Goal: Task Accomplishment & Management: Manage account settings

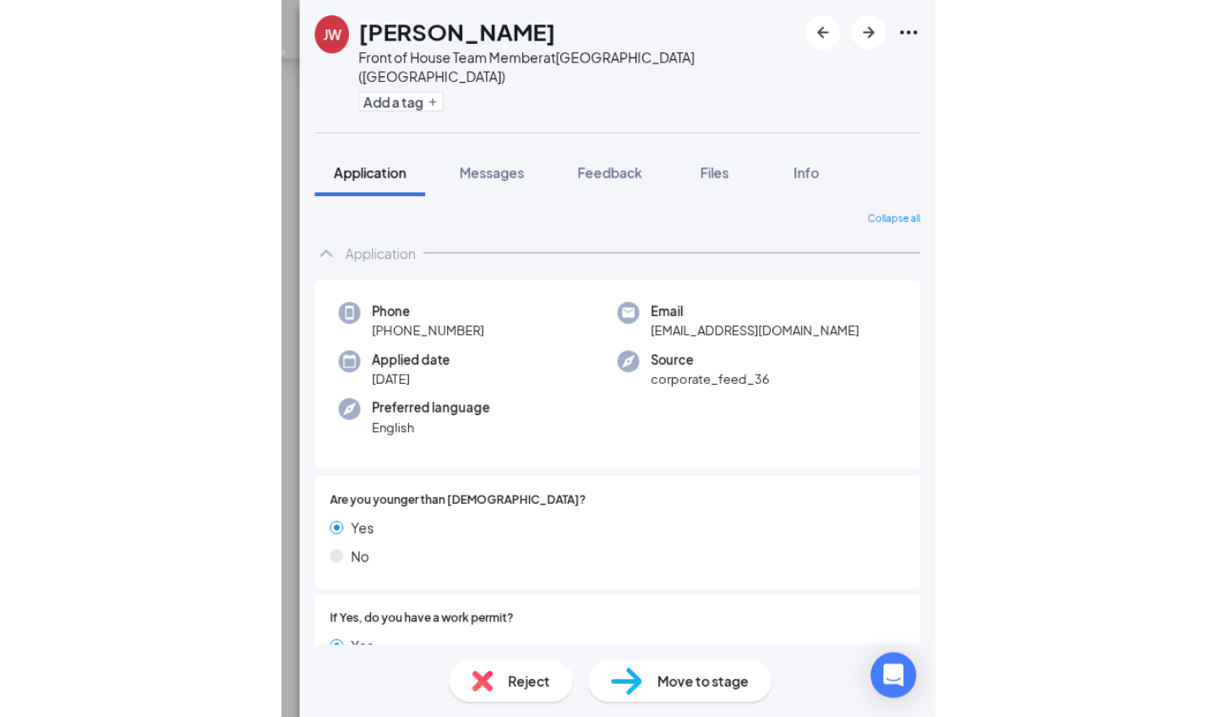
scroll to position [263, 0]
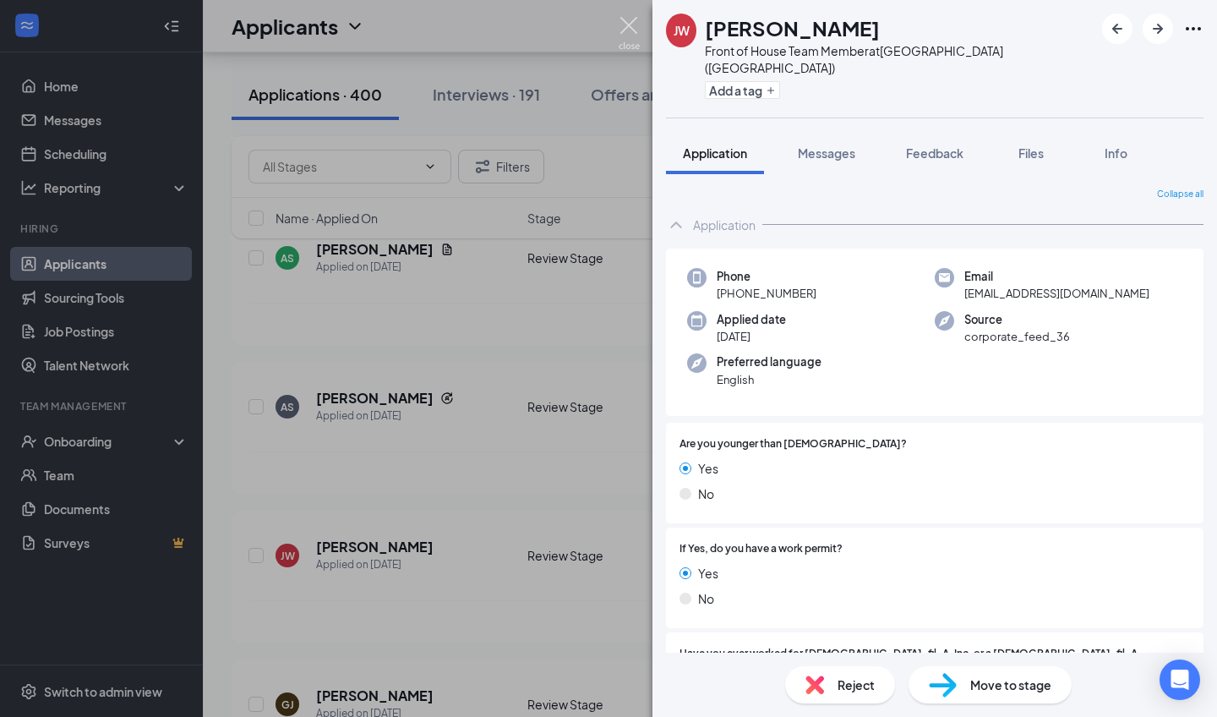
click at [580, 20] on img at bounding box center [629, 33] width 21 height 33
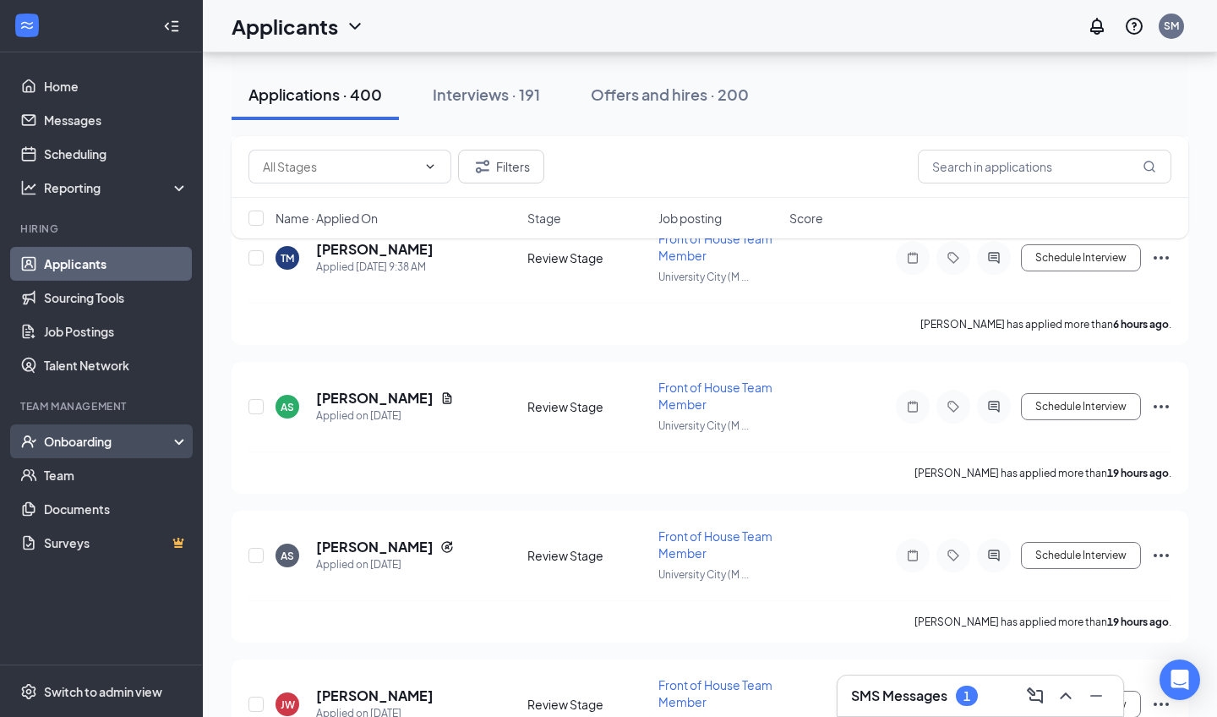
click at [71, 426] on div "Onboarding" at bounding box center [101, 441] width 203 height 34
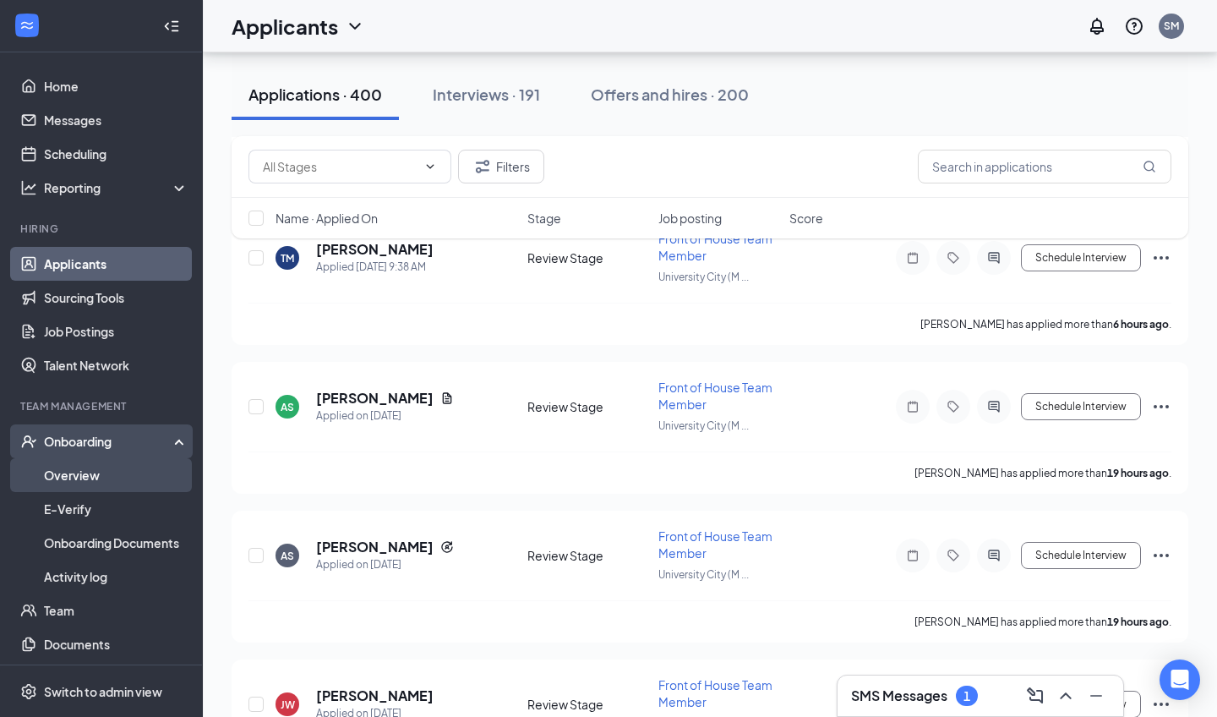
click at [82, 462] on link "Overview" at bounding box center [116, 475] width 145 height 34
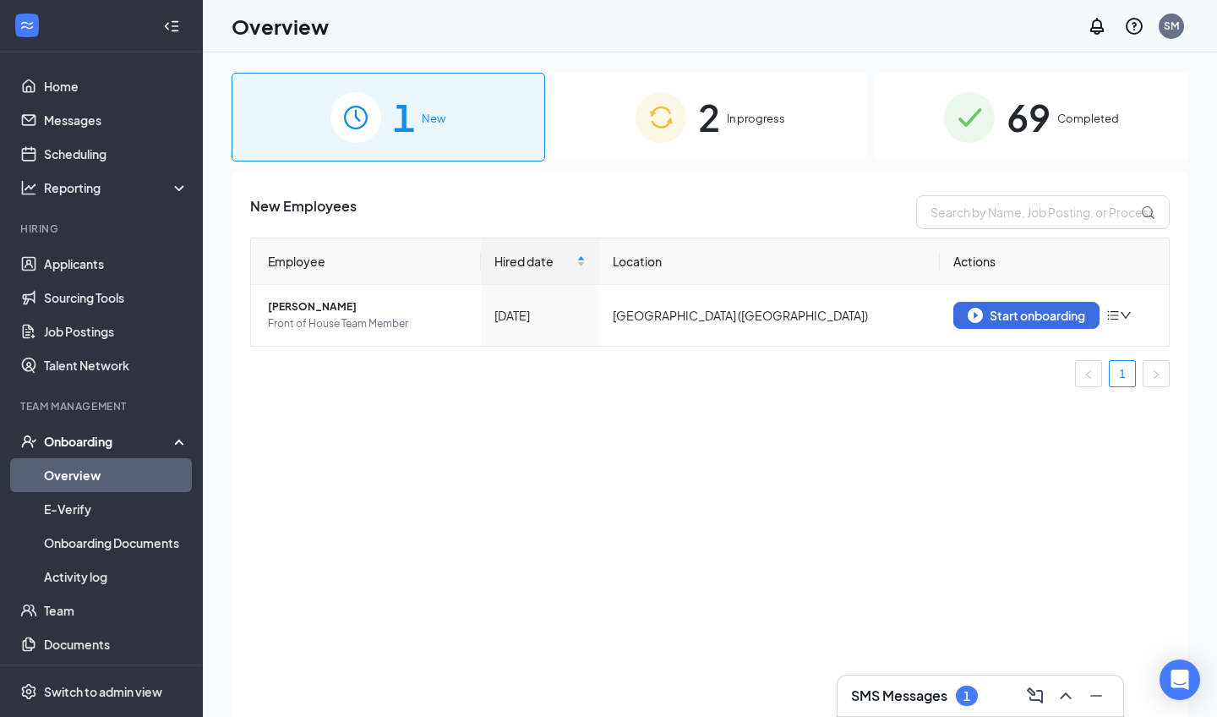
click at [580, 142] on img at bounding box center [661, 117] width 51 height 51
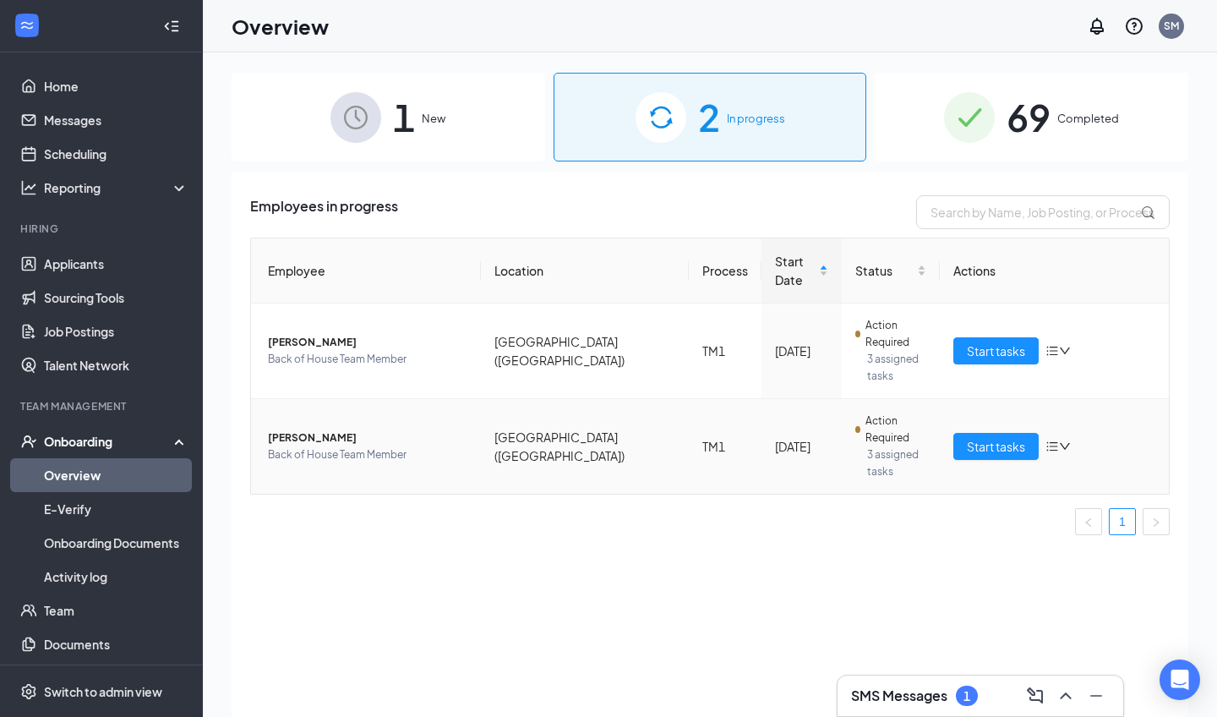
click at [321, 429] on span "[PERSON_NAME]" at bounding box center [367, 437] width 199 height 17
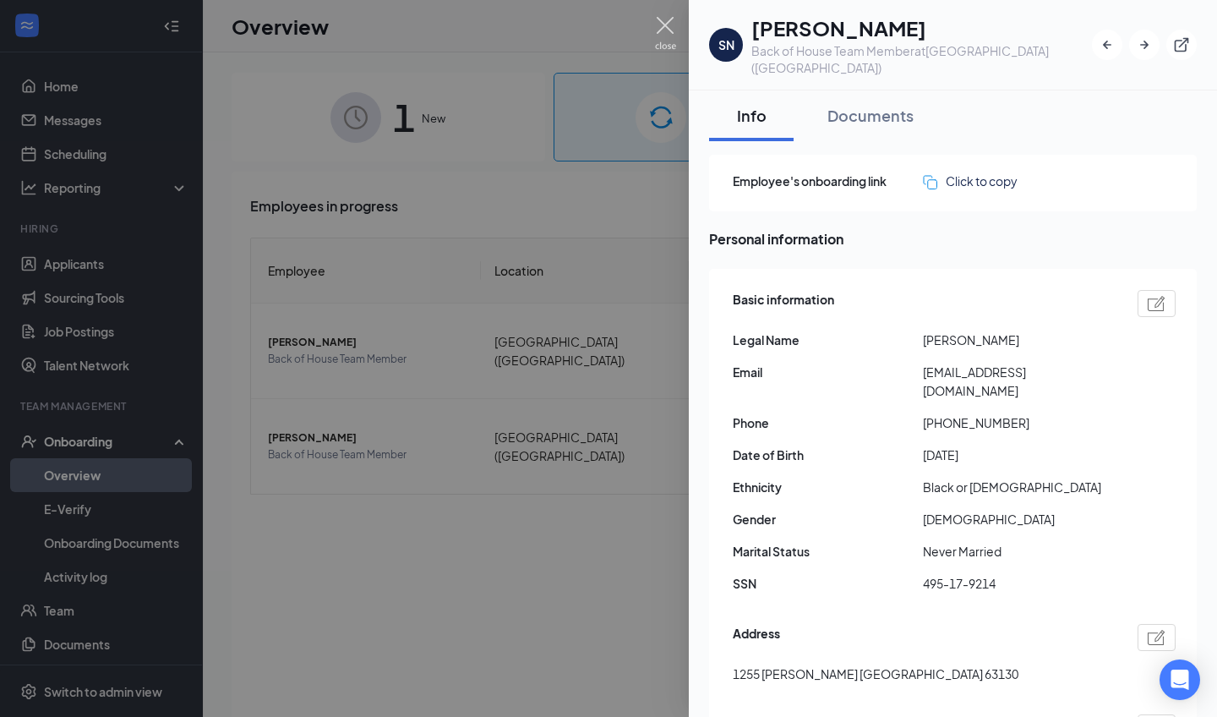
click at [580, 28] on img at bounding box center [665, 33] width 21 height 33
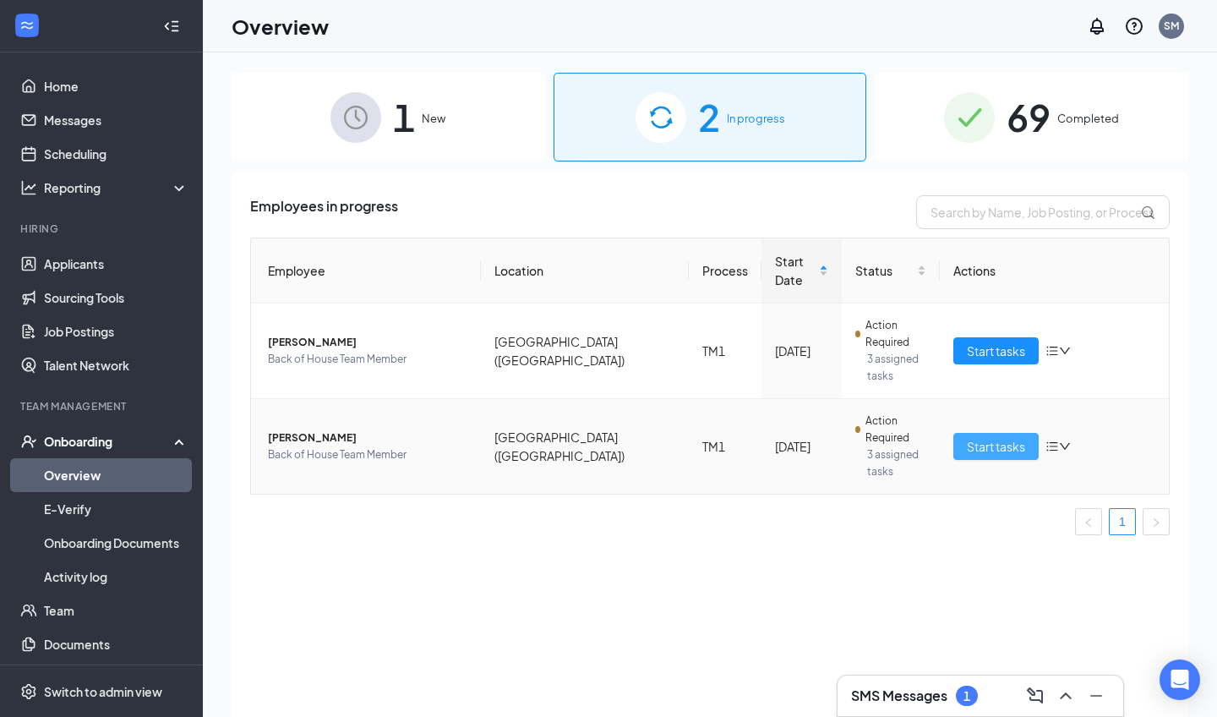
click at [580, 437] on span "Start tasks" at bounding box center [996, 446] width 58 height 19
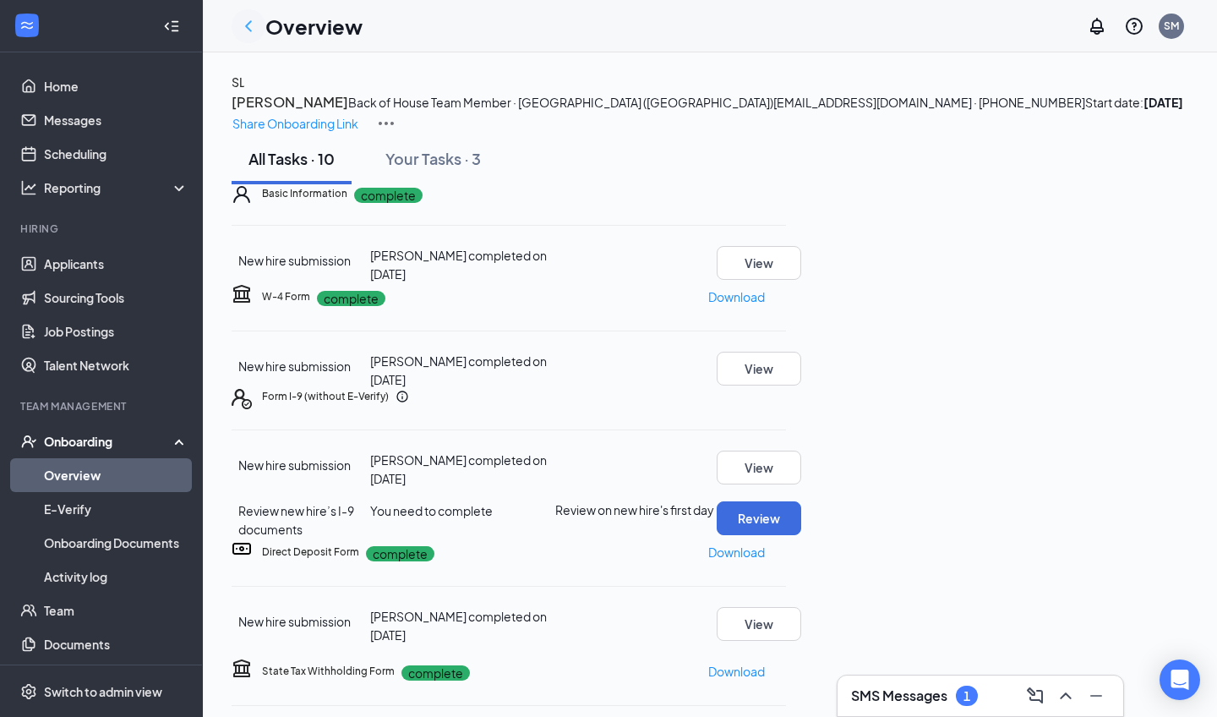
click at [248, 30] on icon "ChevronLeft" at bounding box center [248, 26] width 20 height 20
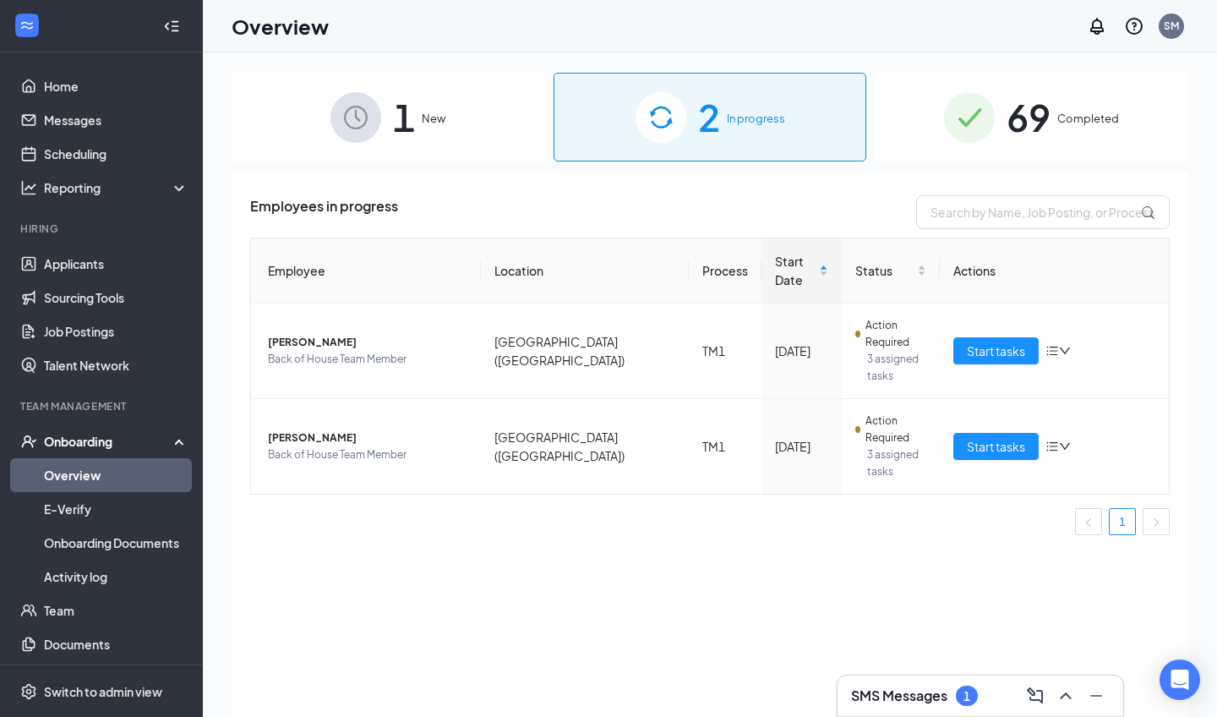
click at [580, 150] on div "69 Completed" at bounding box center [1032, 117] width 314 height 89
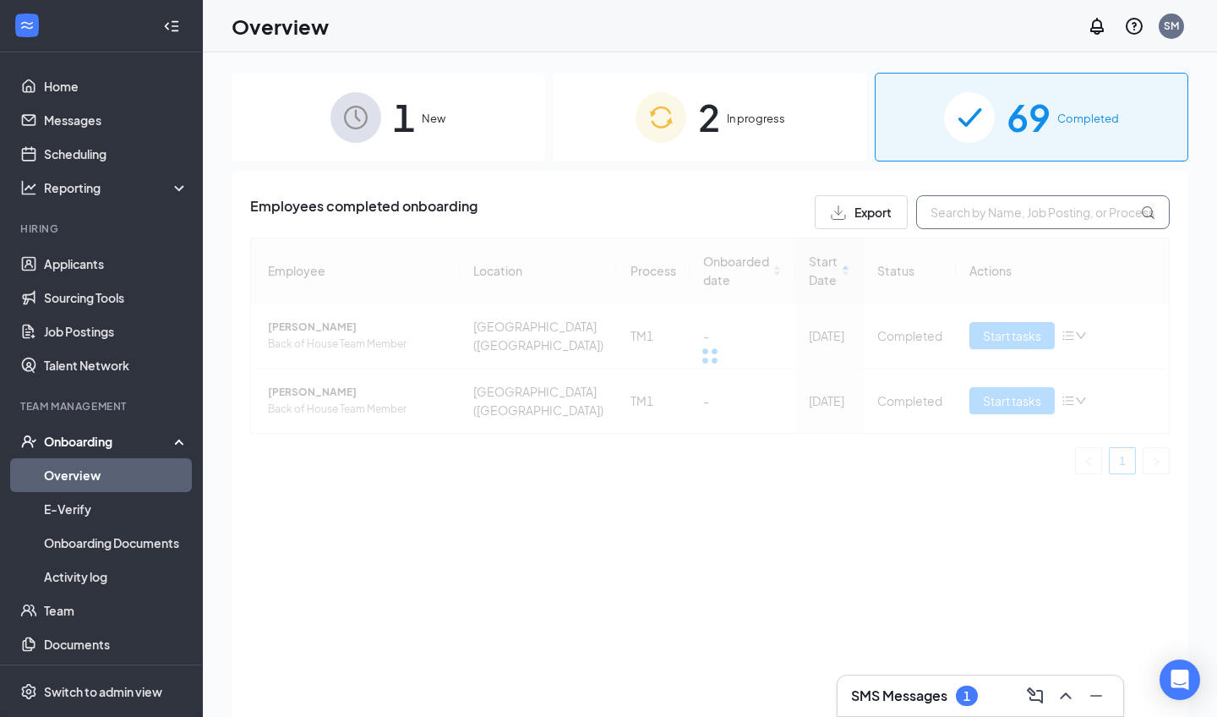
click at [580, 224] on input "text" at bounding box center [1043, 212] width 254 height 34
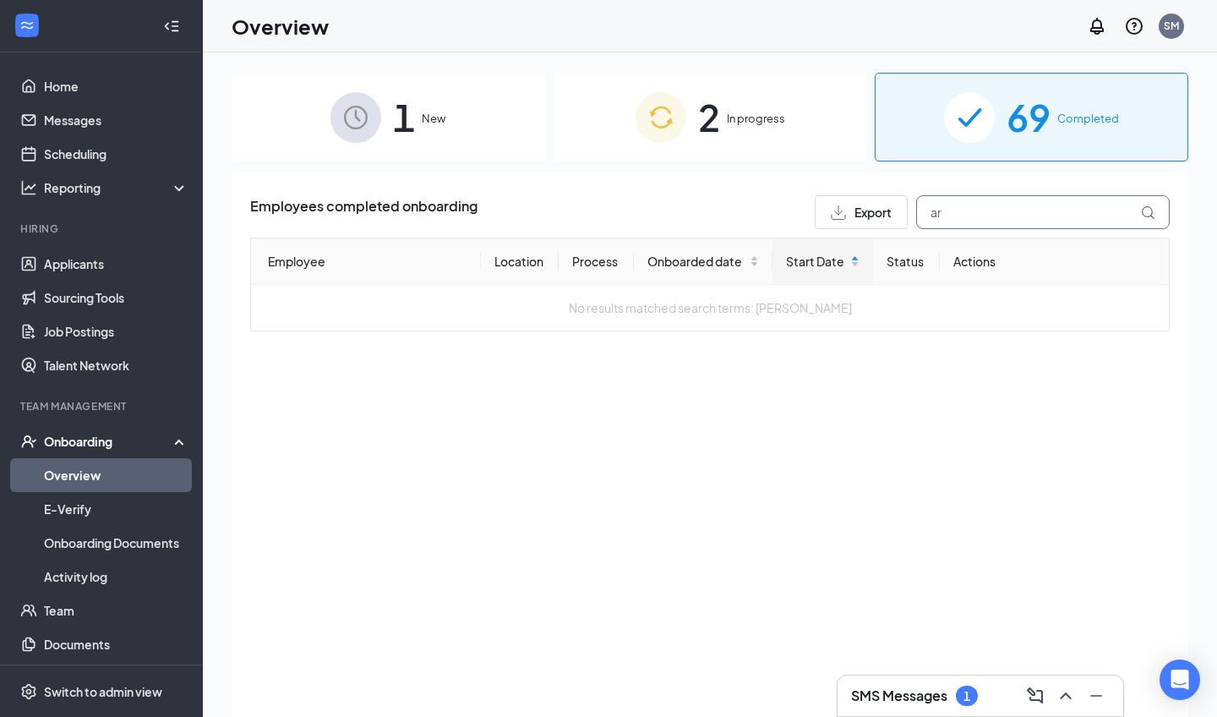
type input "a"
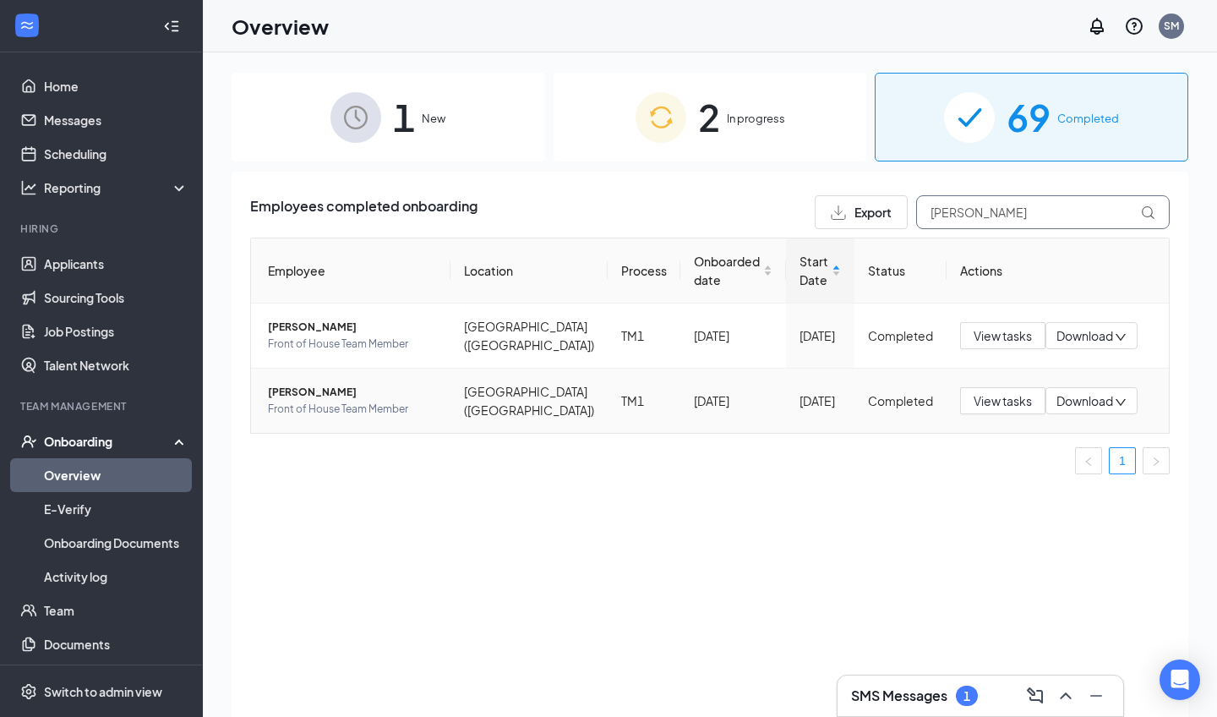
type input "[PERSON_NAME]"
click at [413, 394] on span "[PERSON_NAME]" at bounding box center [352, 392] width 169 height 17
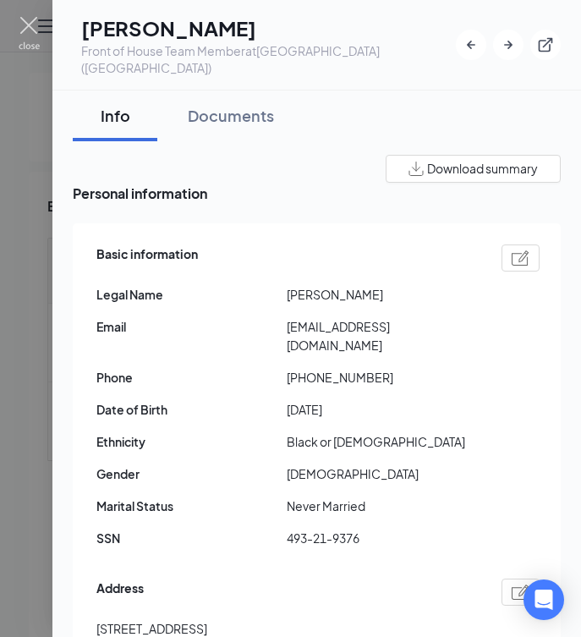
click at [19, 42] on img at bounding box center [29, 33] width 21 height 33
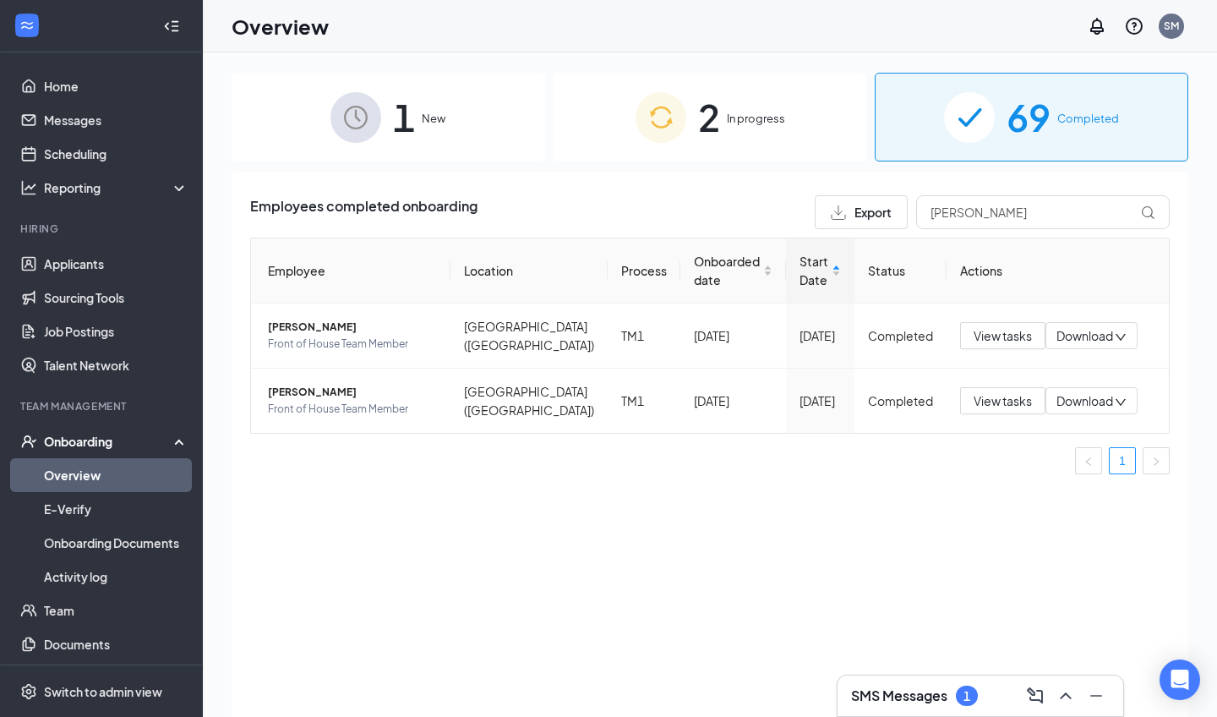
click at [442, 142] on div "1 New" at bounding box center [389, 117] width 314 height 89
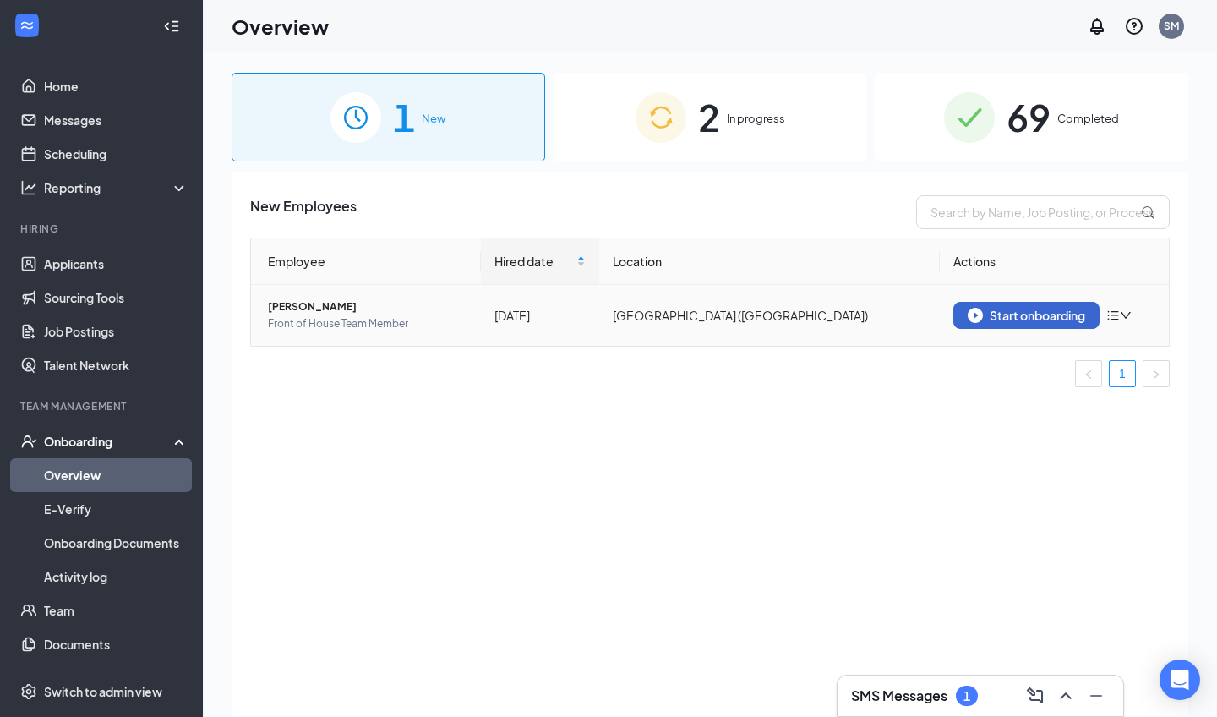
click at [580, 316] on div "Start onboarding" at bounding box center [1026, 315] width 117 height 15
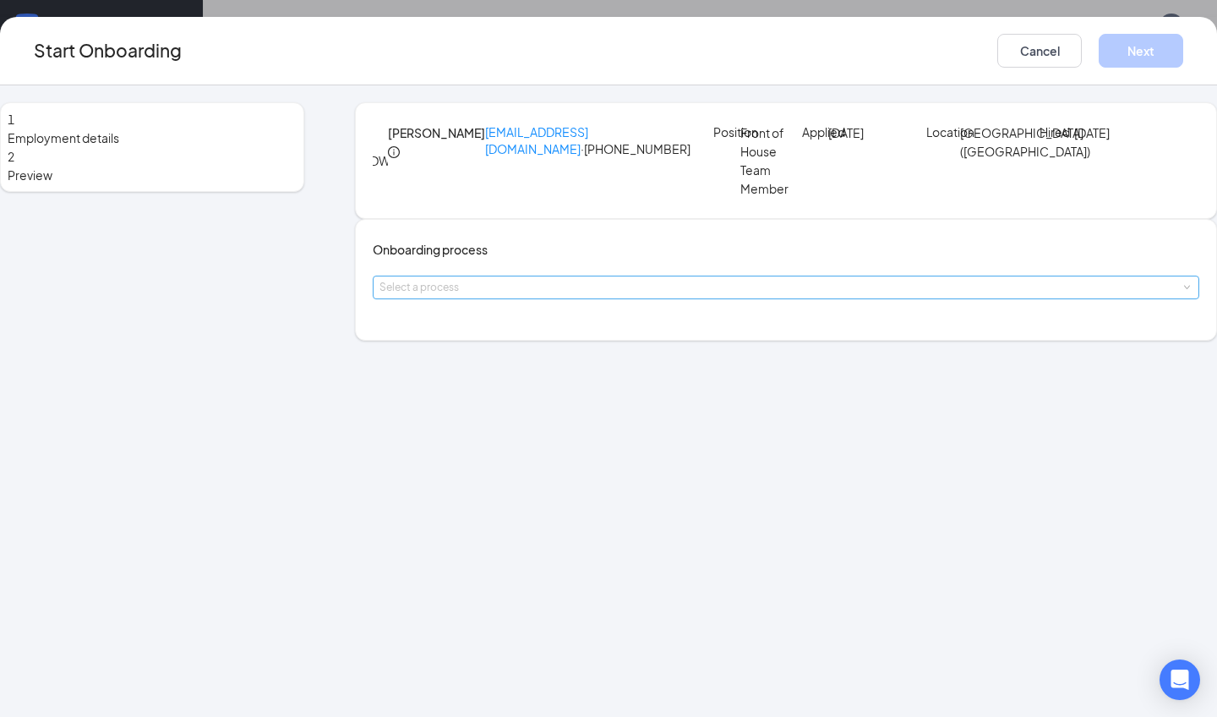
click at [533, 296] on div "Select a process" at bounding box center [783, 287] width 806 height 17
click at [503, 391] on li "TM1" at bounding box center [553, 395] width 277 height 30
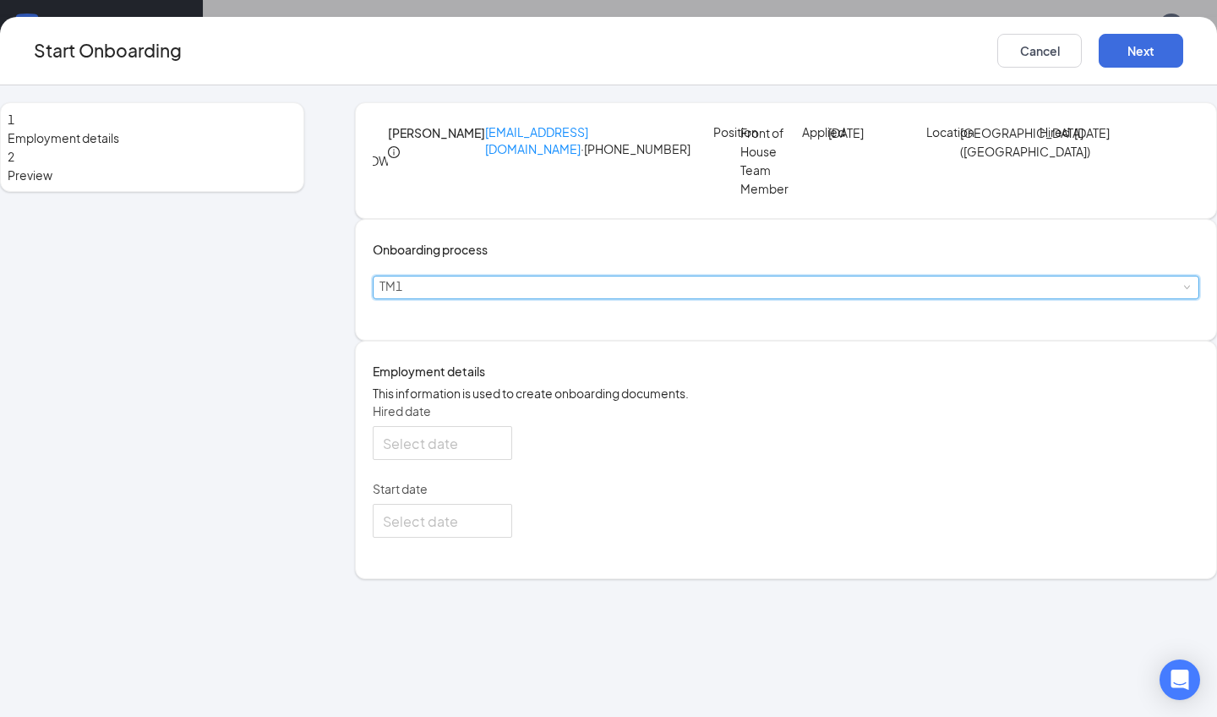
type input "[DATE]"
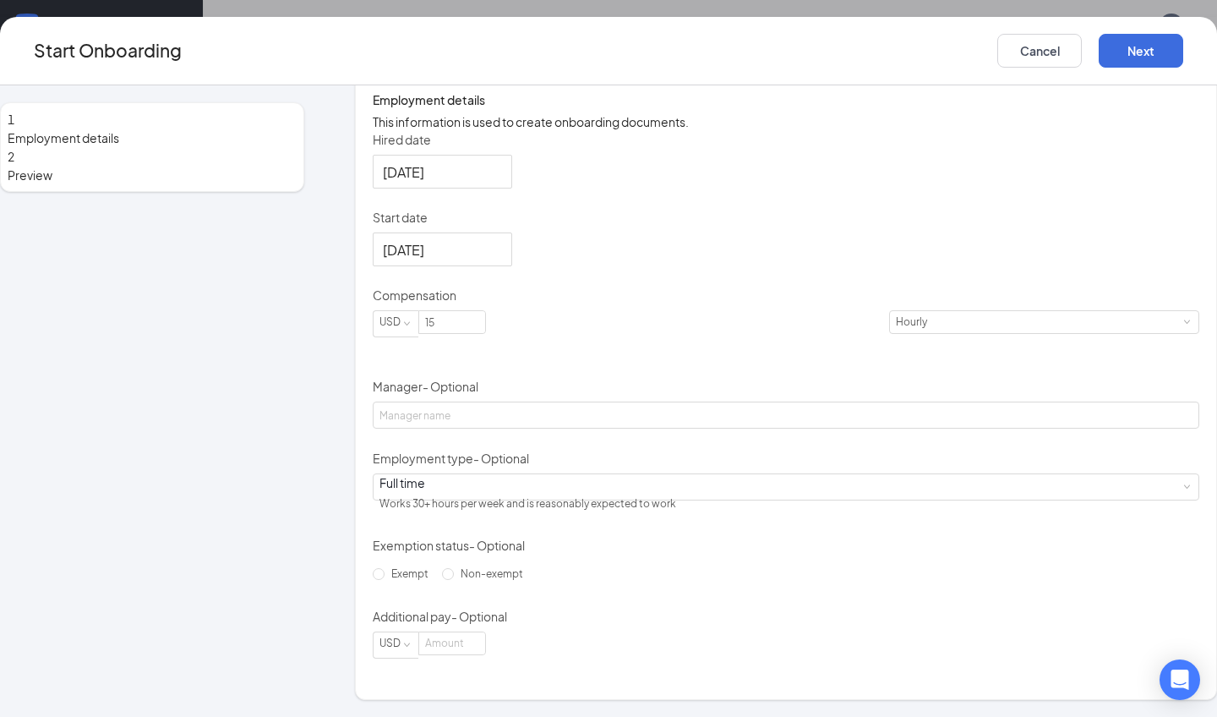
scroll to position [282, 0]
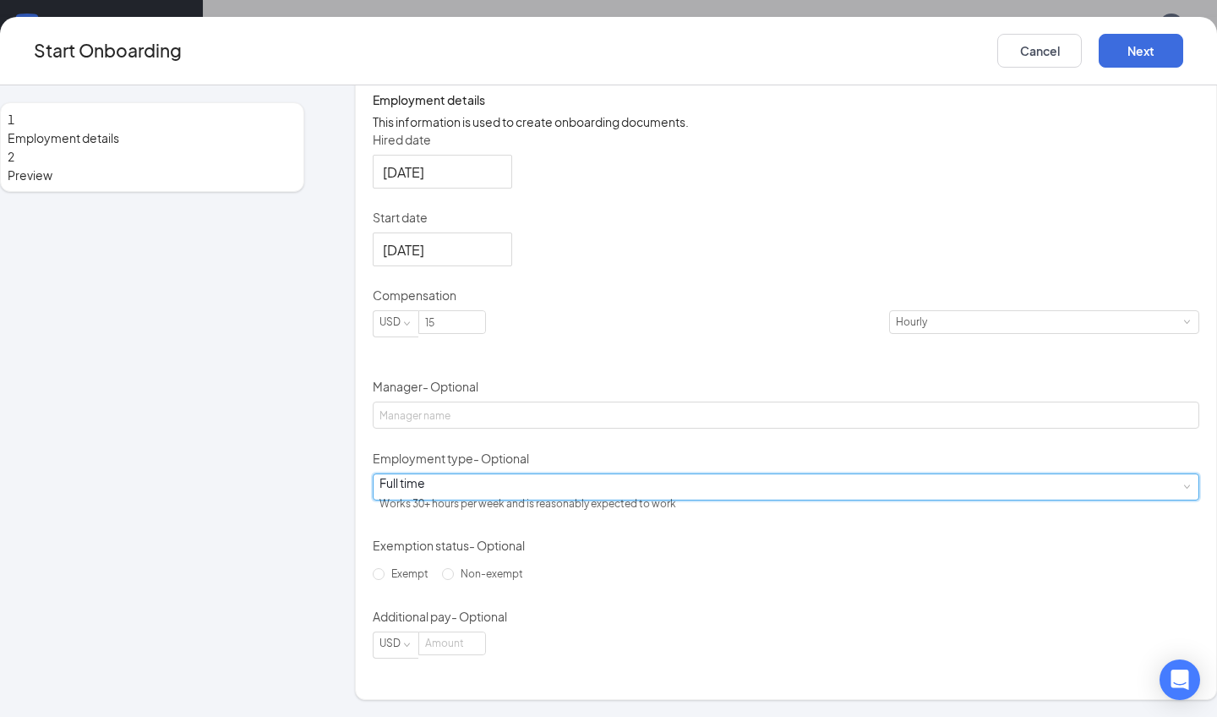
click at [500, 500] on div "Full time Works 30+ hours per week and is reasonably expected to work" at bounding box center [786, 486] width 813 height 25
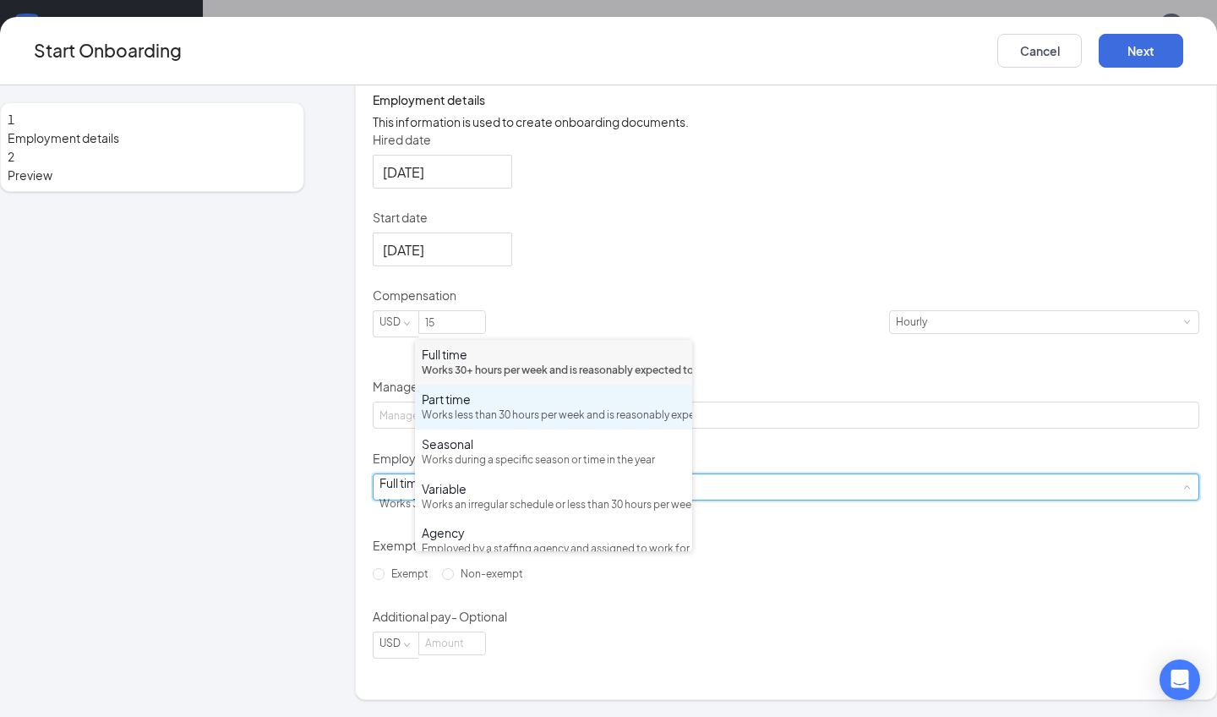
click at [489, 423] on div "Works less than 30 hours per week and is reasonably expected to work" at bounding box center [554, 415] width 264 height 16
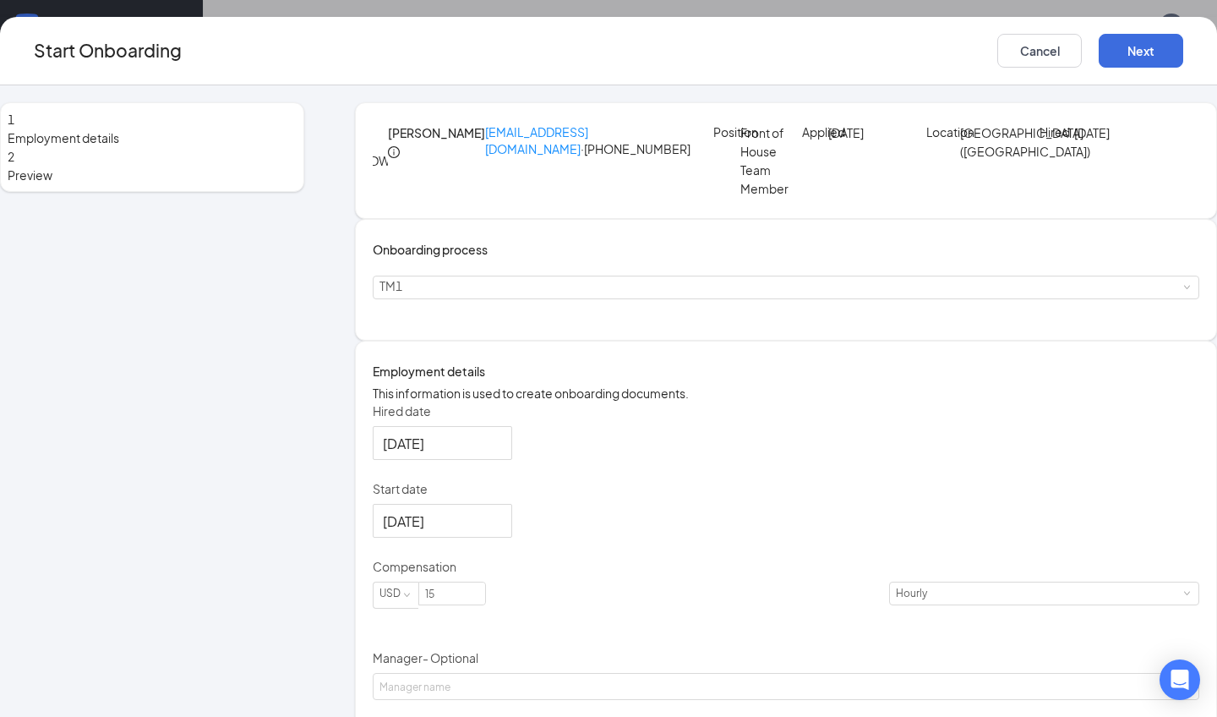
scroll to position [0, 0]
click at [580, 58] on button "Next" at bounding box center [1141, 51] width 85 height 34
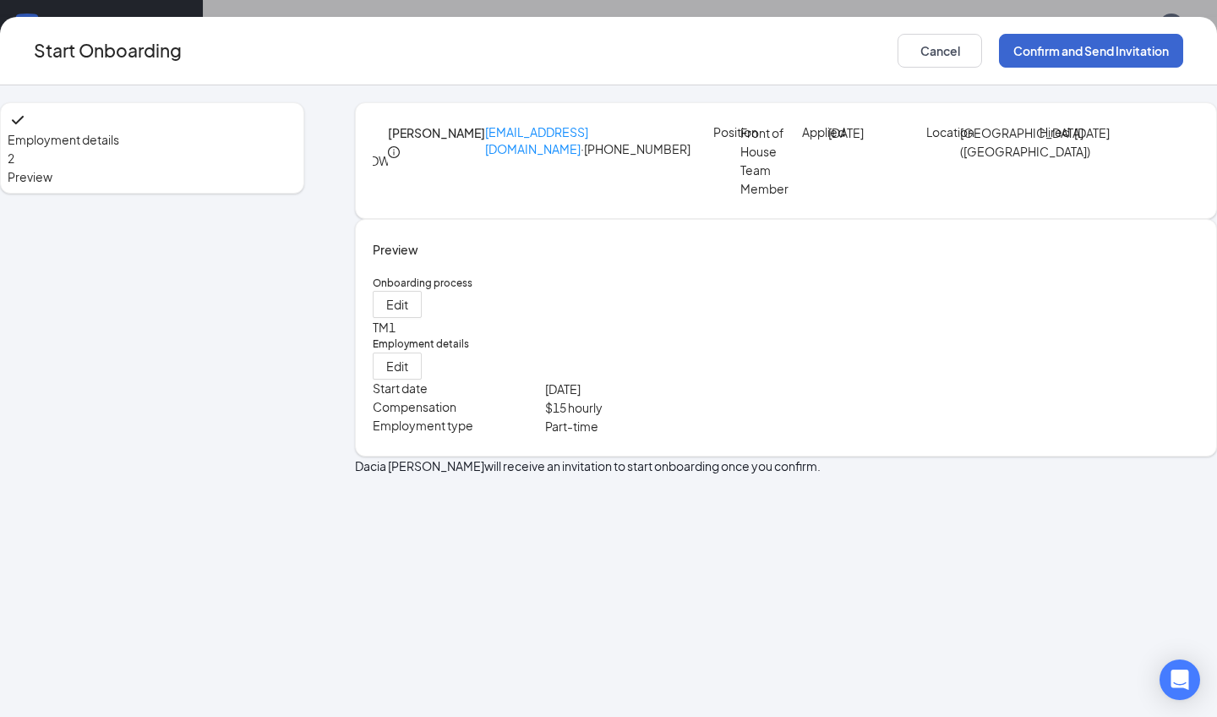
click at [580, 58] on button "Confirm and Send Invitation" at bounding box center [1091, 51] width 184 height 34
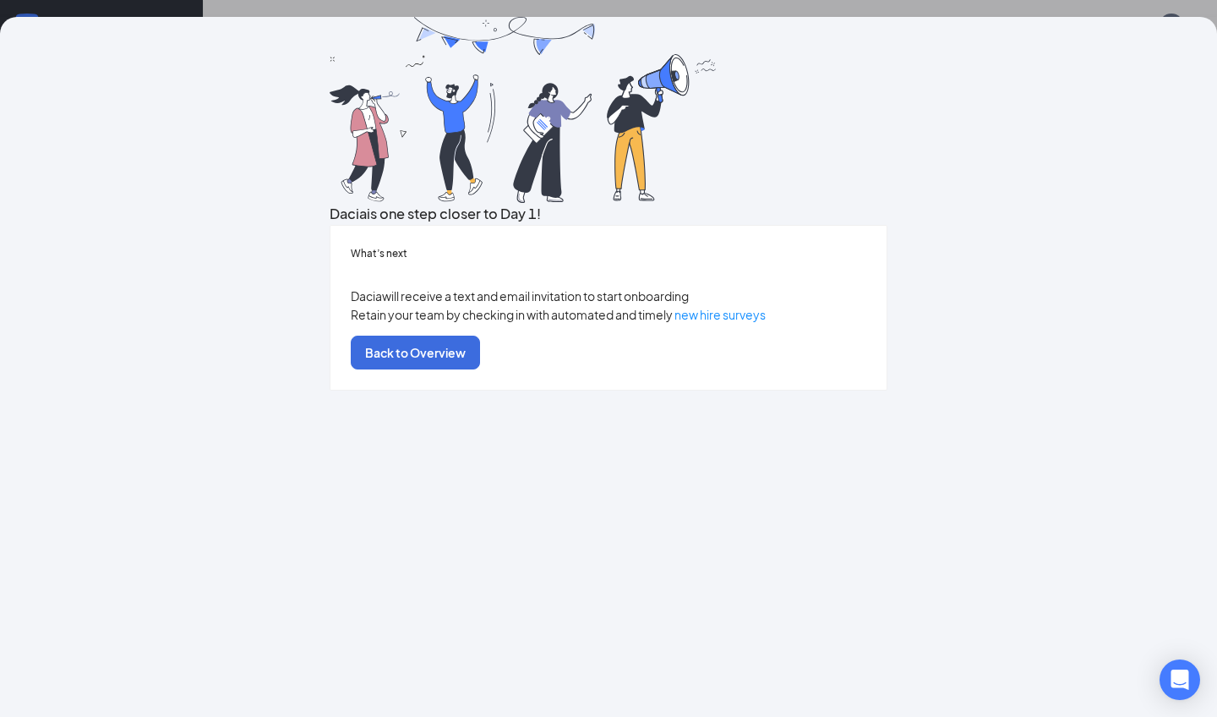
click at [580, 11] on div "Dacia is one step closer to Day 1! What’s next Dacia will receive a text and em…" at bounding box center [608, 358] width 1217 height 717
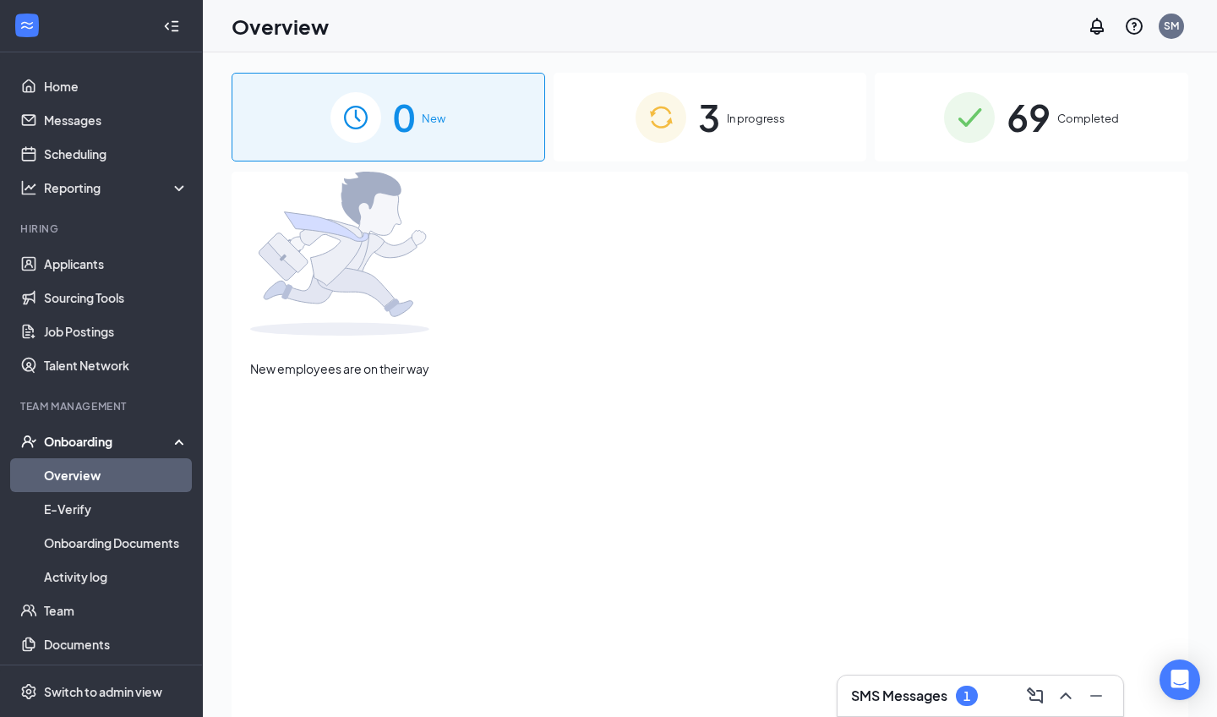
click at [580, 135] on div "3 In progress" at bounding box center [711, 117] width 314 height 89
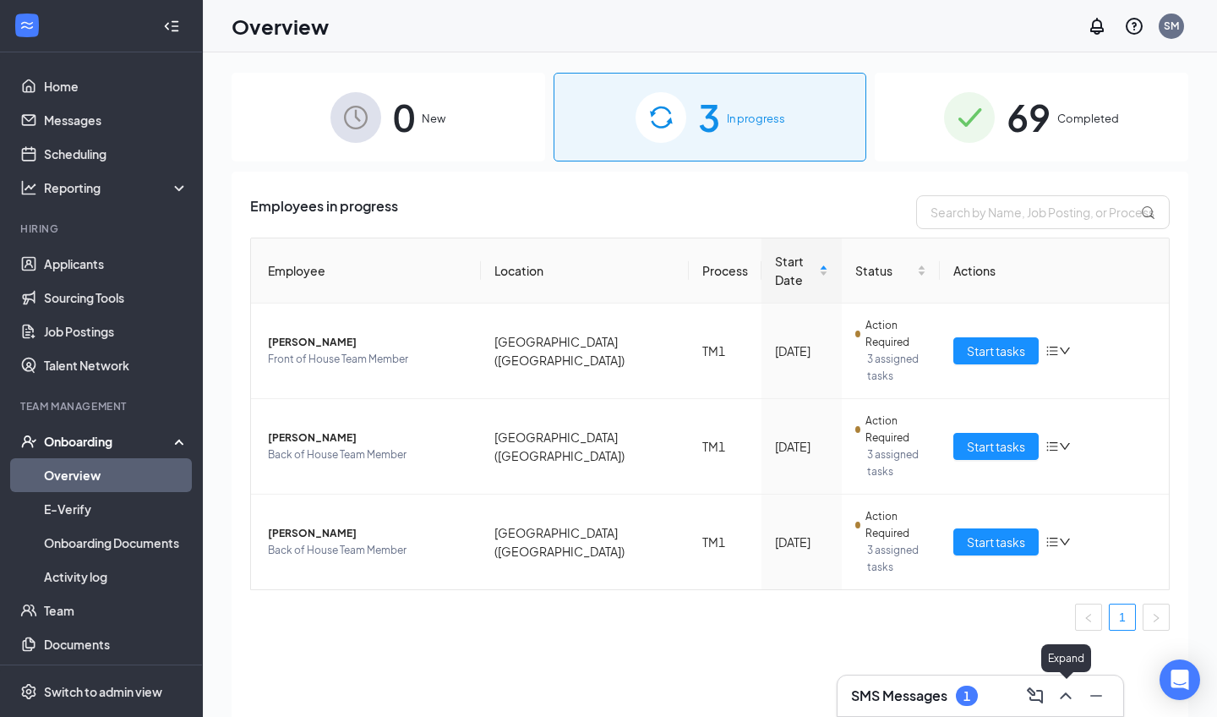
click at [580, 636] on icon "ChevronUp" at bounding box center [1066, 696] width 20 height 20
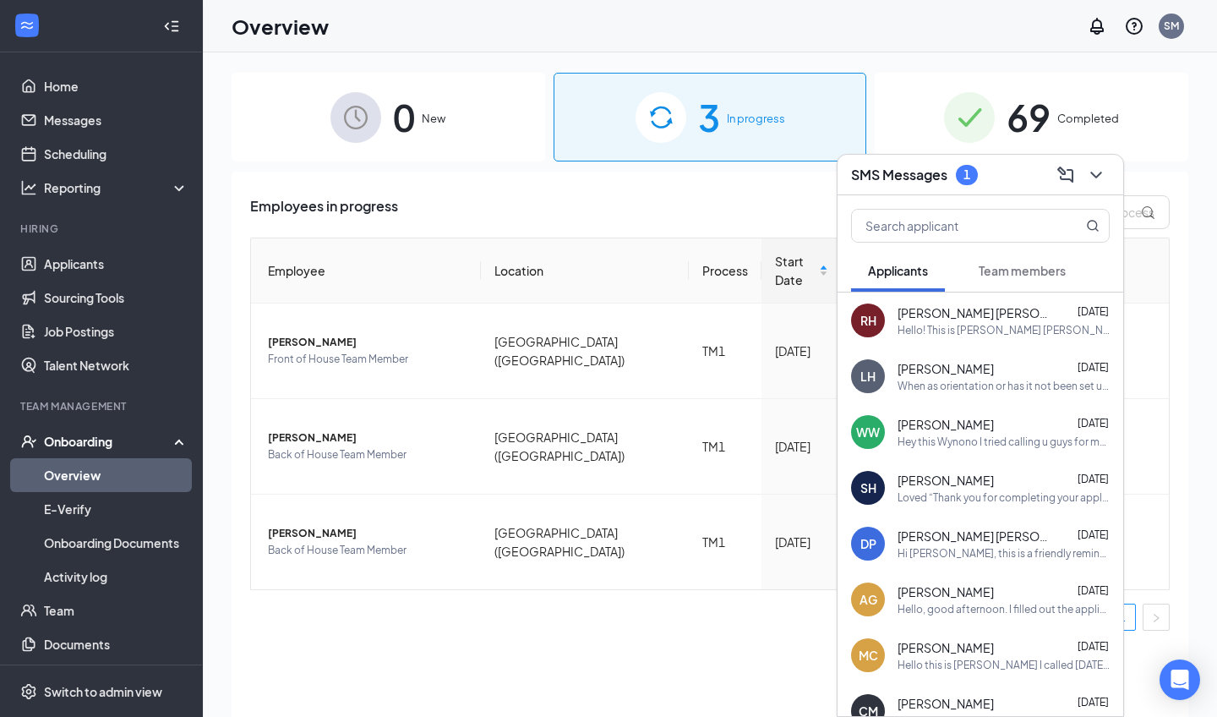
click at [580, 266] on span "Team members" at bounding box center [1022, 270] width 87 height 15
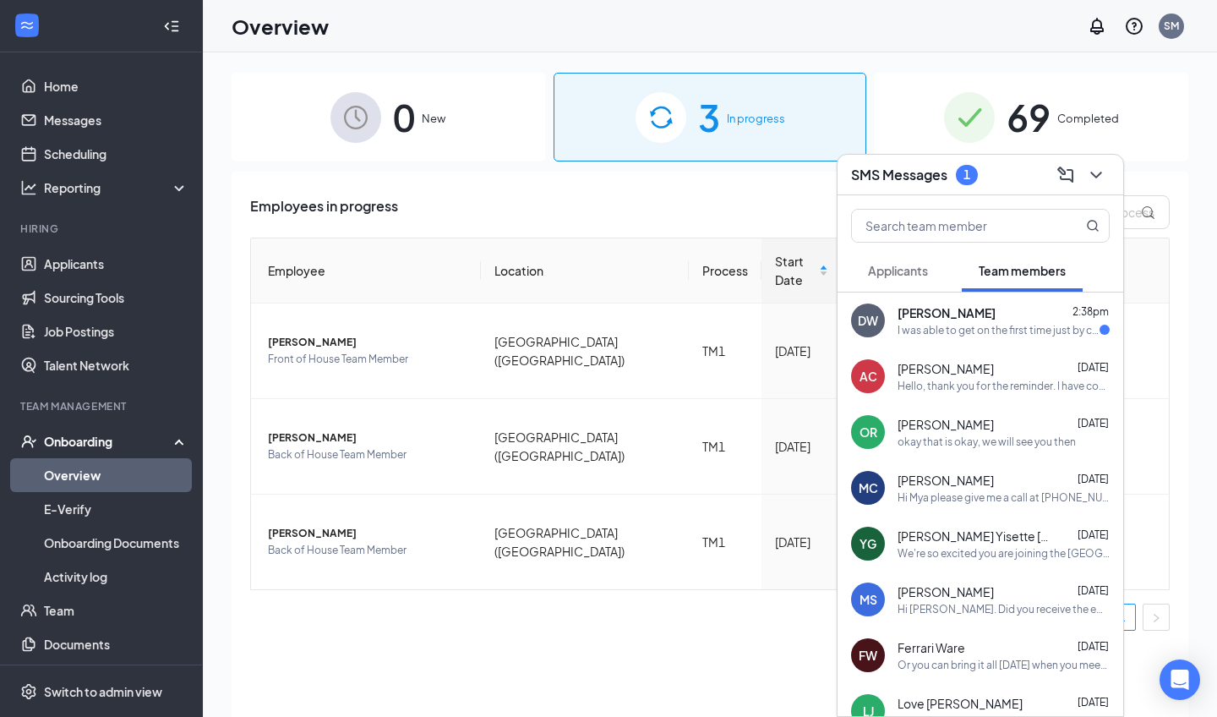
click at [580, 294] on div "DW [PERSON_NAME] 2:38pm I was able to get on the first time just by clicking th…" at bounding box center [981, 320] width 286 height 56
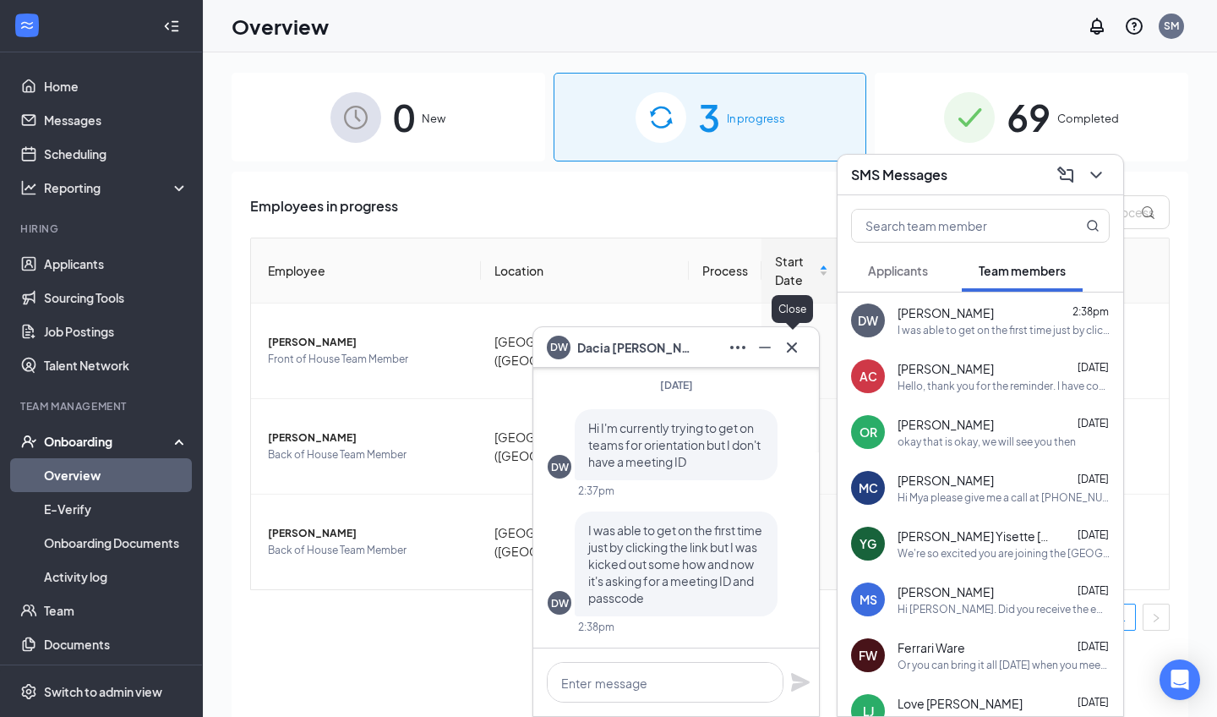
click at [580, 339] on icon "Cross" at bounding box center [792, 347] width 20 height 20
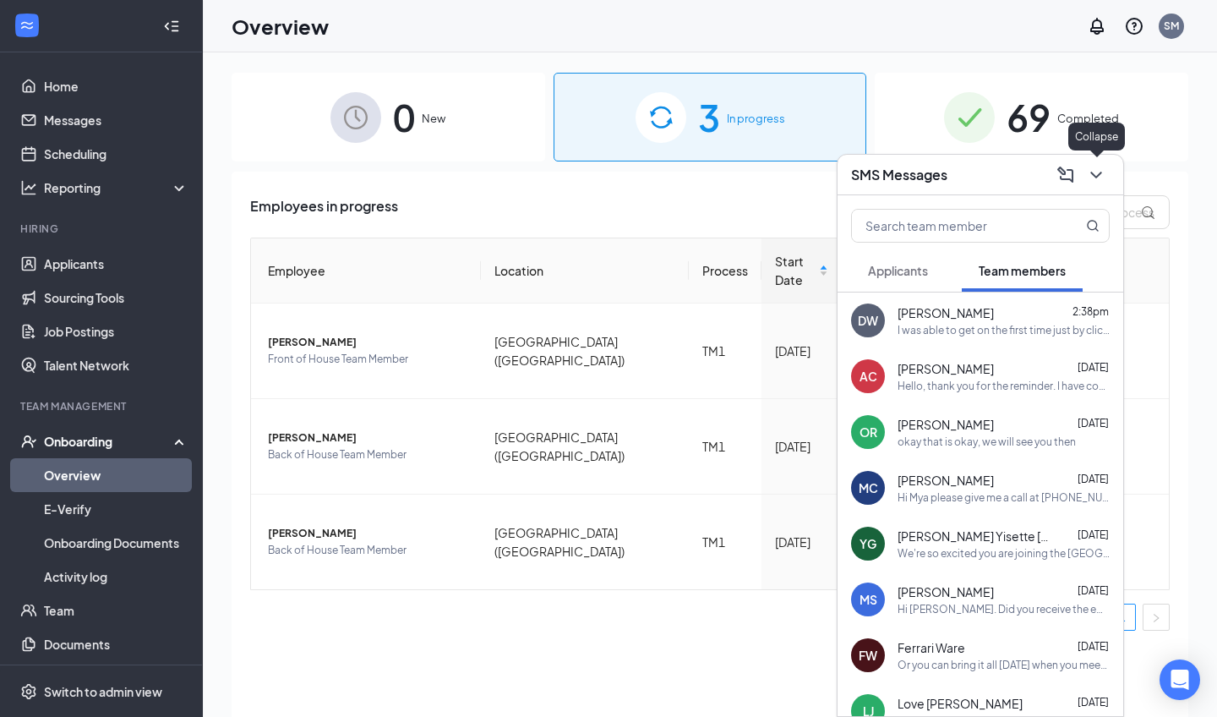
click at [580, 162] on button at bounding box center [1096, 174] width 27 height 27
